Goal: Task Accomplishment & Management: Manage account settings

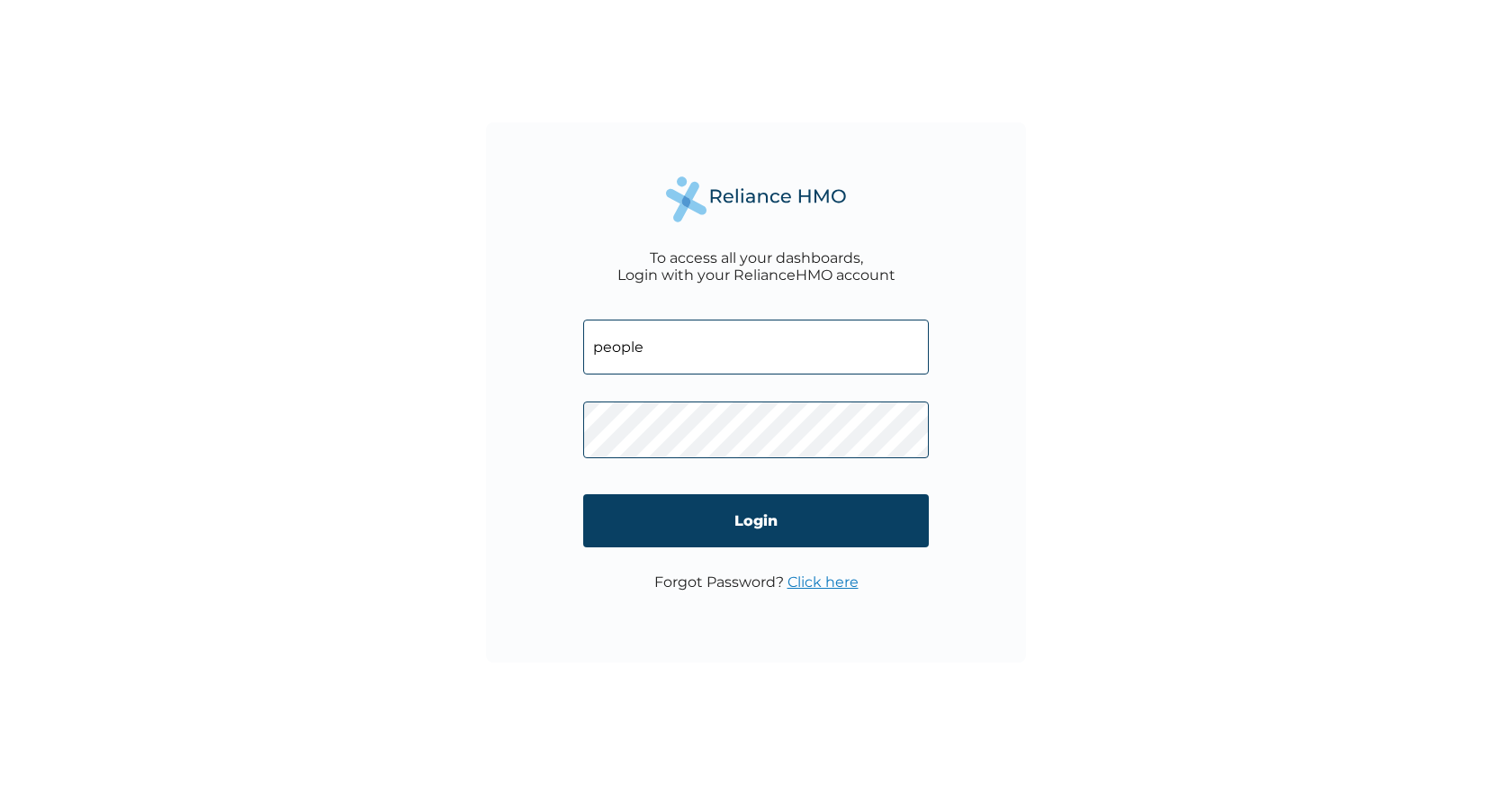
type input "[EMAIL_ADDRESS][DOMAIN_NAME]"
click input "Login" at bounding box center [756, 520] width 345 height 53
